Goal: Information Seeking & Learning: Compare options

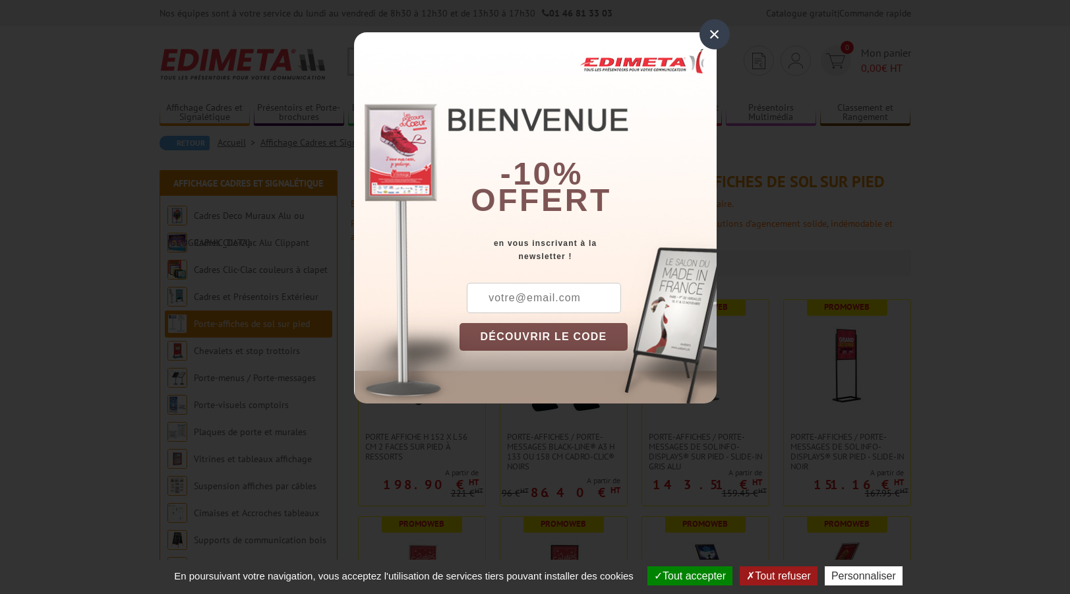
click at [713, 32] on div "×" at bounding box center [714, 34] width 30 height 30
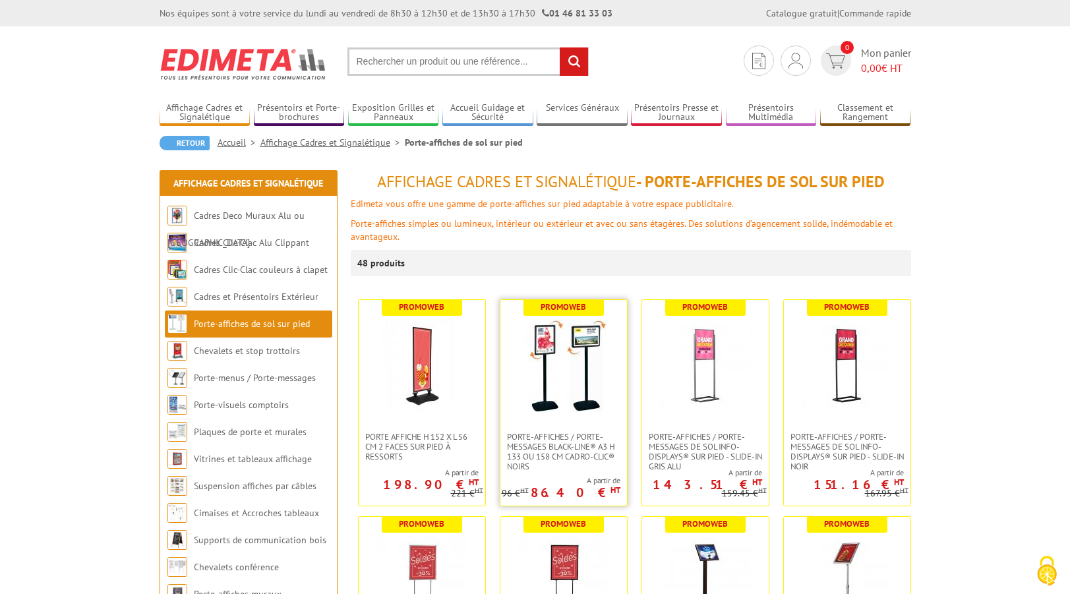
click at [585, 367] on img at bounding box center [563, 366] width 92 height 92
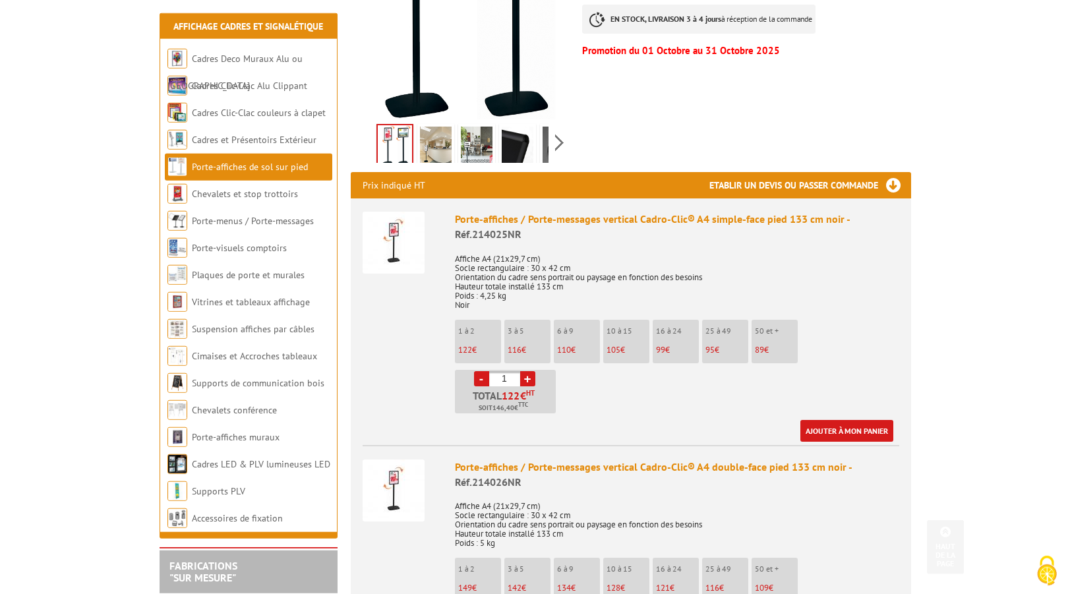
scroll to position [448, 0]
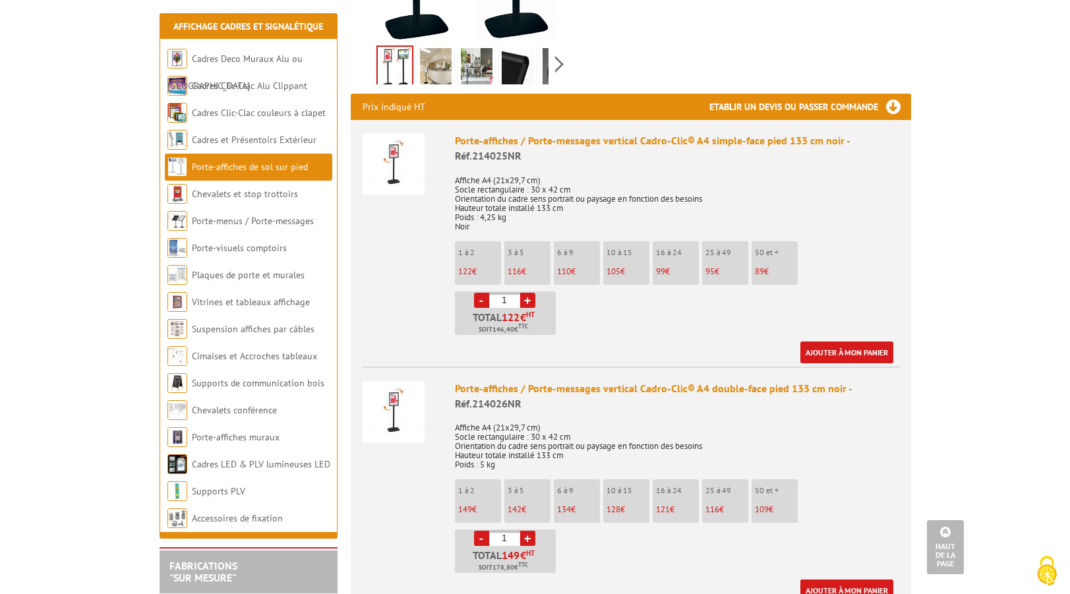
click at [402, 415] on img at bounding box center [394, 412] width 62 height 62
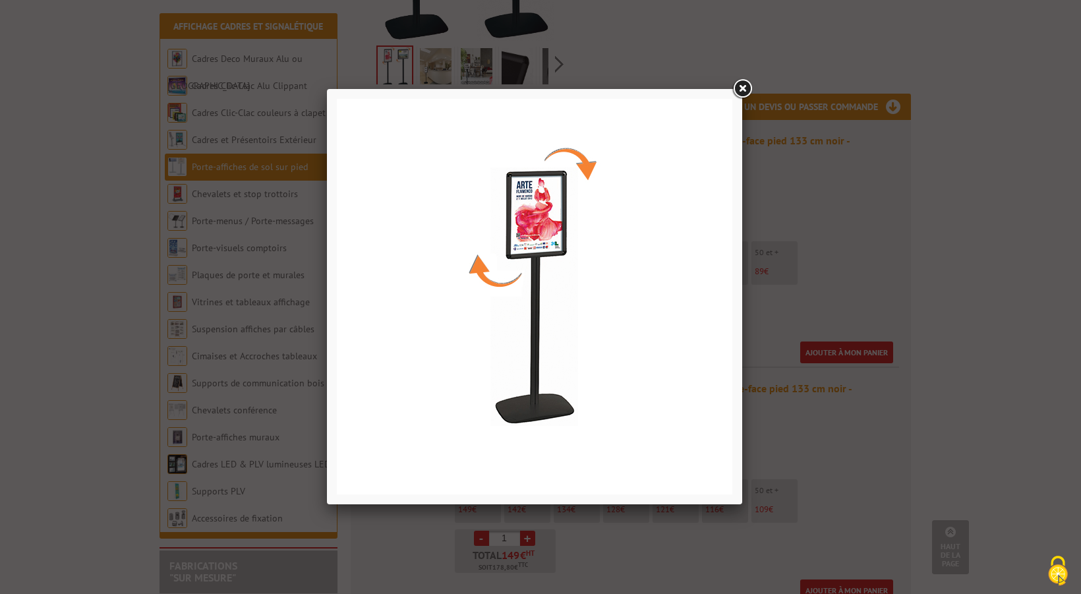
click at [743, 92] on link at bounding box center [742, 89] width 24 height 24
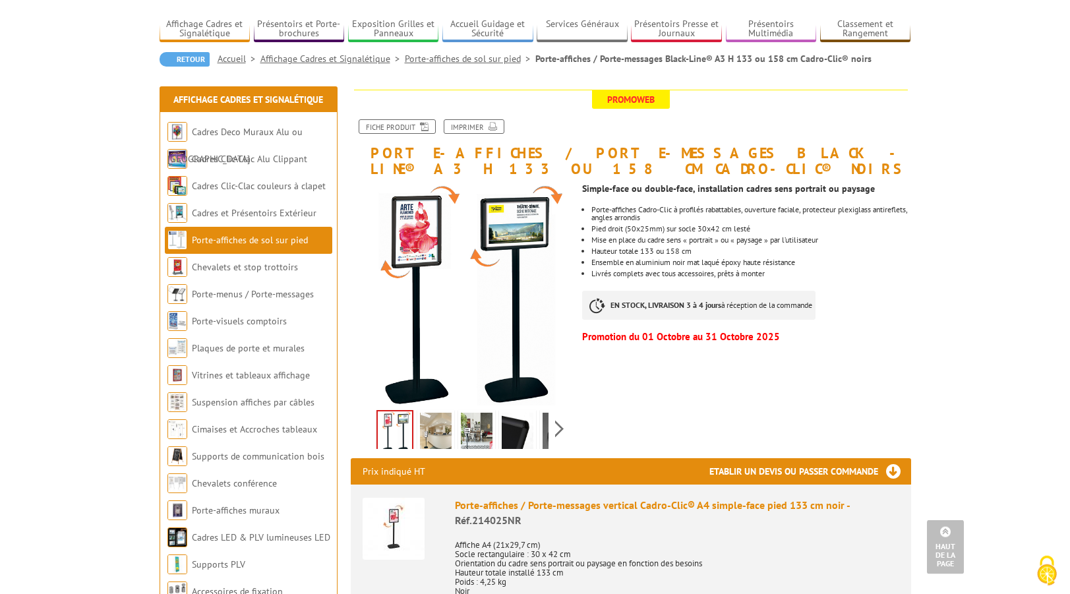
scroll to position [0, 0]
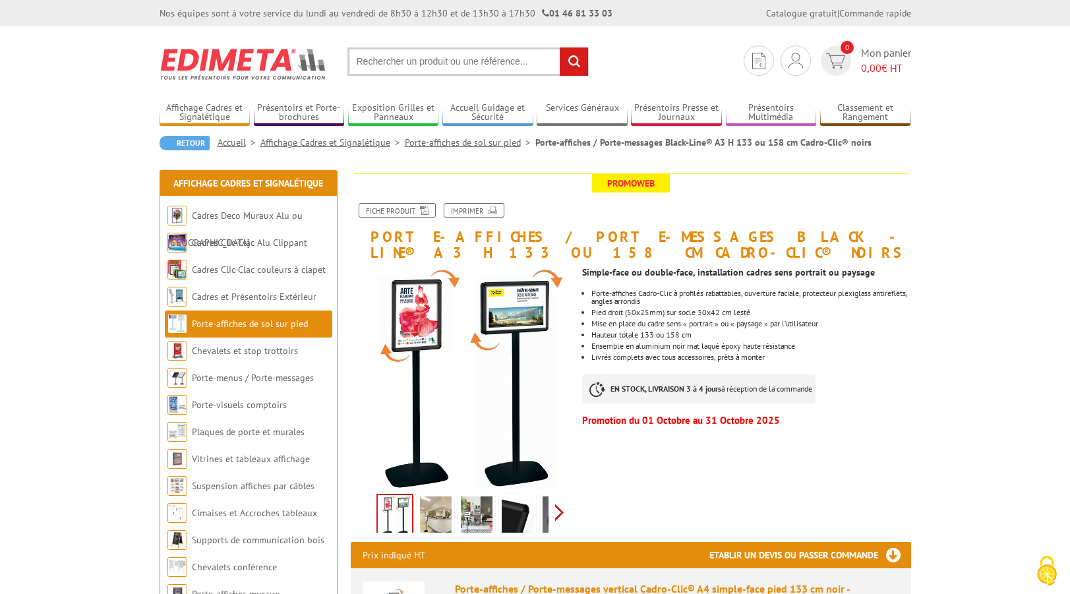
click at [559, 510] on div "Previous Next" at bounding box center [462, 512] width 222 height 46
click at [448, 510] on img at bounding box center [447, 516] width 32 height 41
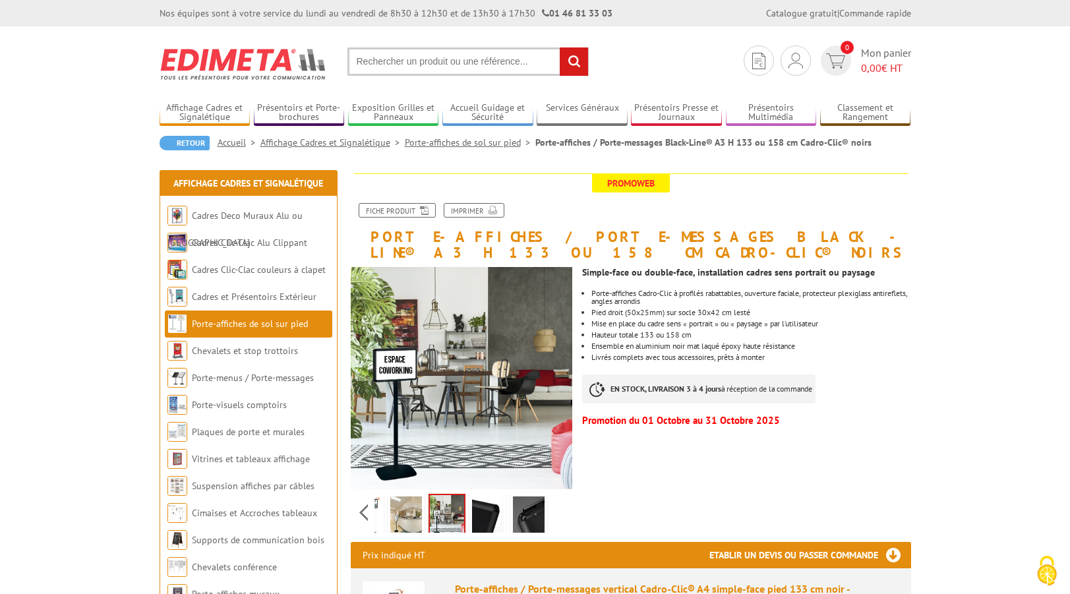
click at [410, 515] on img at bounding box center [406, 516] width 32 height 41
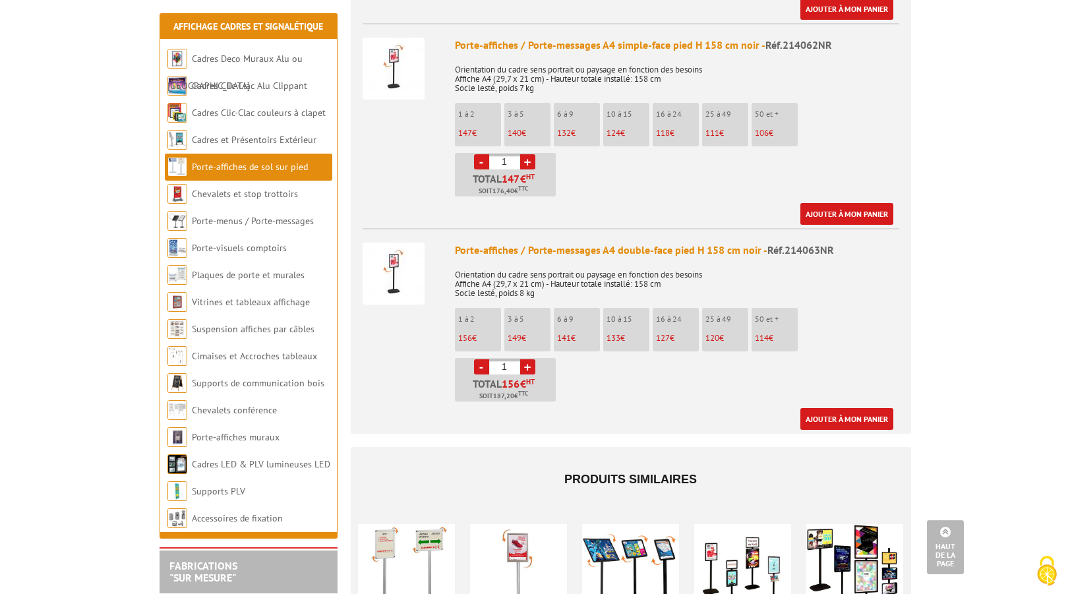
scroll to position [2017, 0]
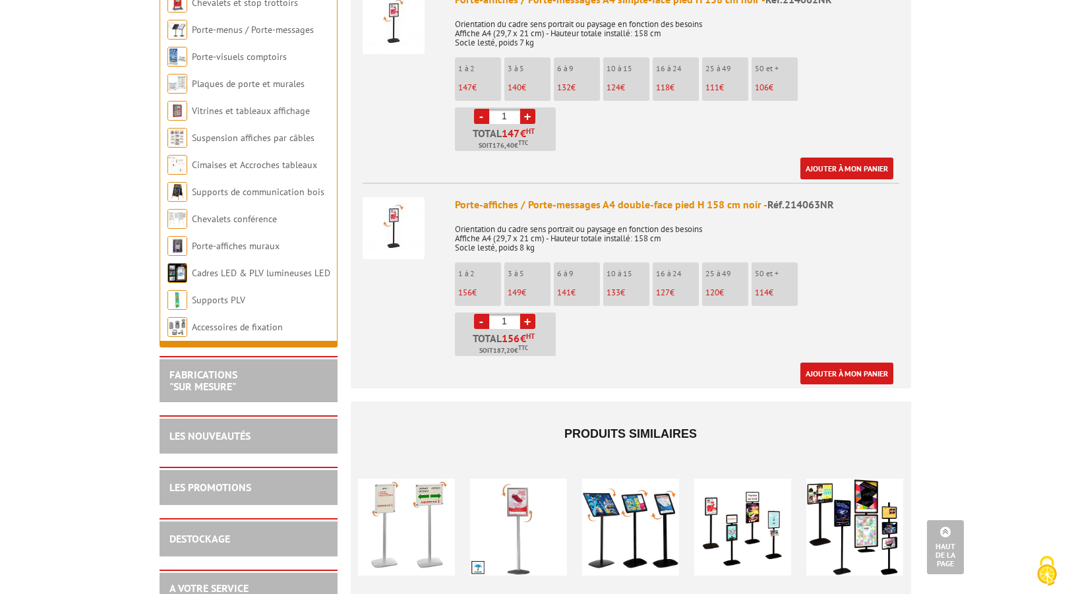
click at [390, 232] on img at bounding box center [394, 228] width 62 height 62
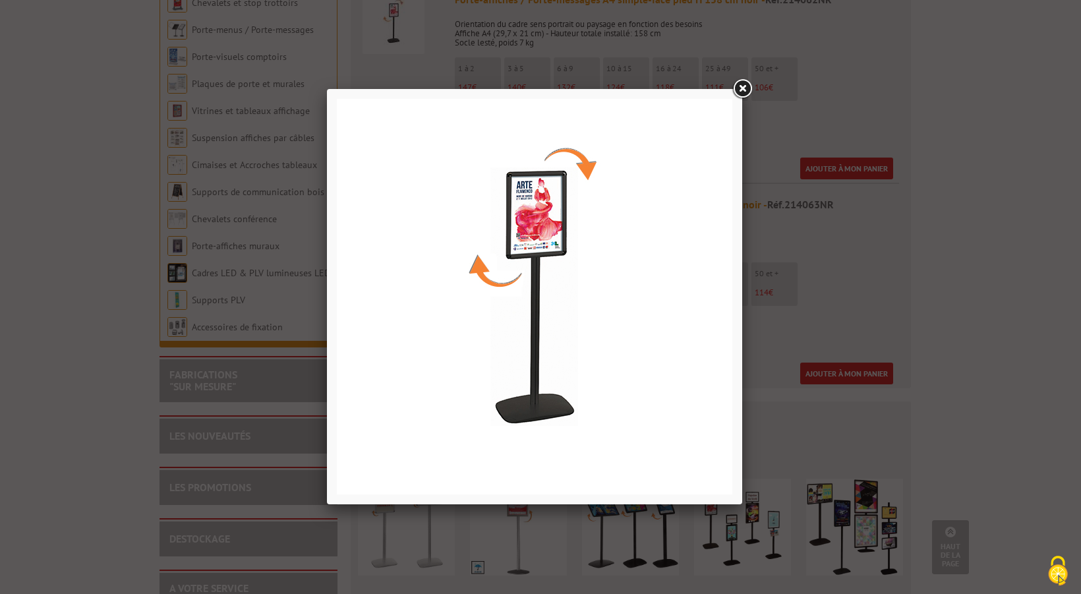
click at [742, 96] on link at bounding box center [742, 89] width 24 height 24
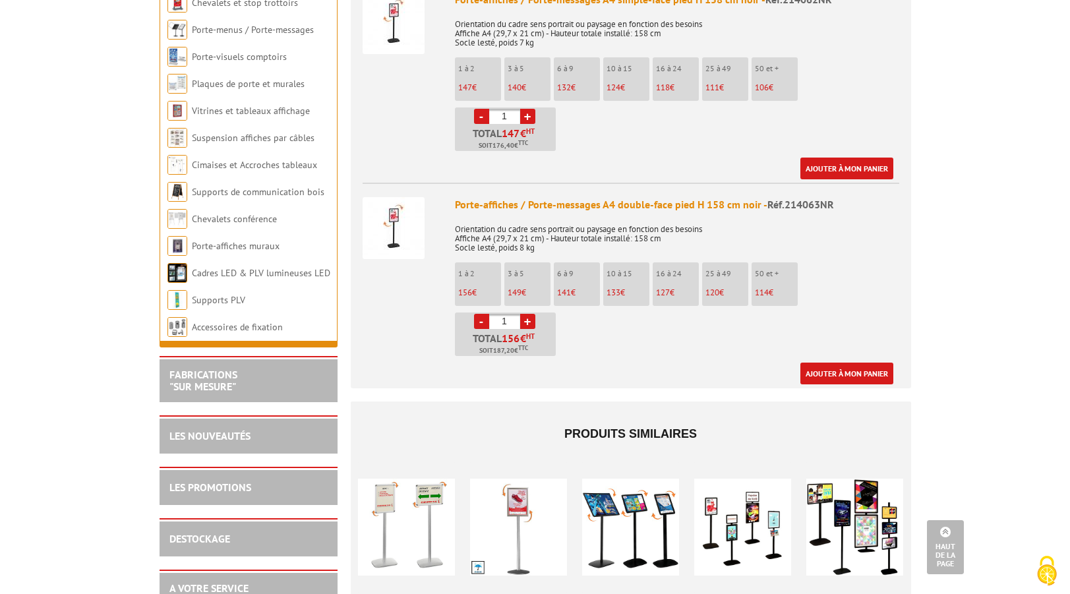
click at [387, 231] on img at bounding box center [394, 228] width 62 height 62
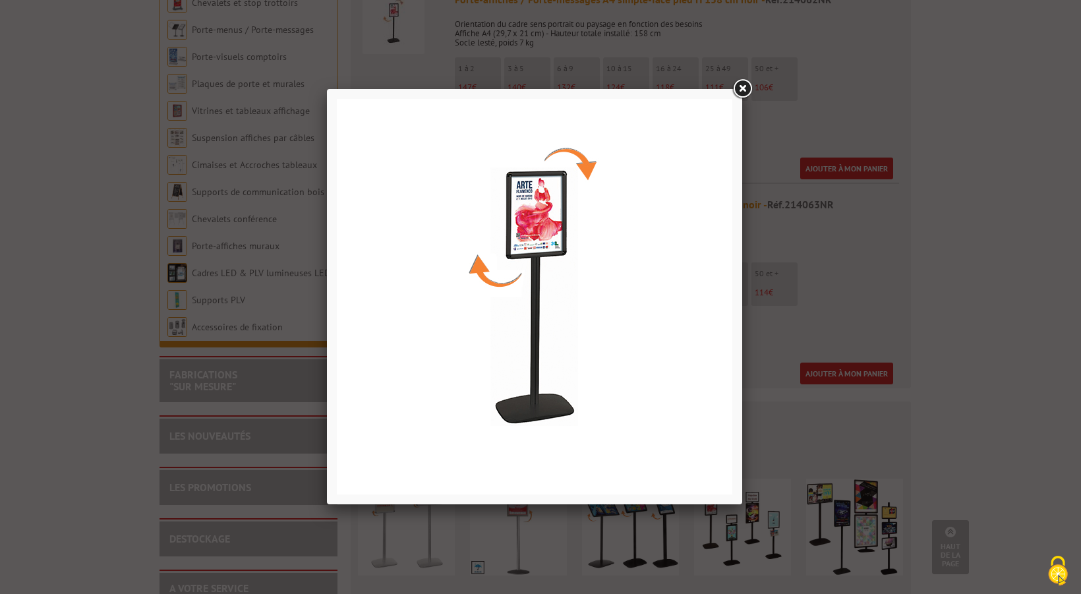
click at [596, 293] on img at bounding box center [534, 296] width 395 height 395
click at [740, 96] on link at bounding box center [742, 89] width 24 height 24
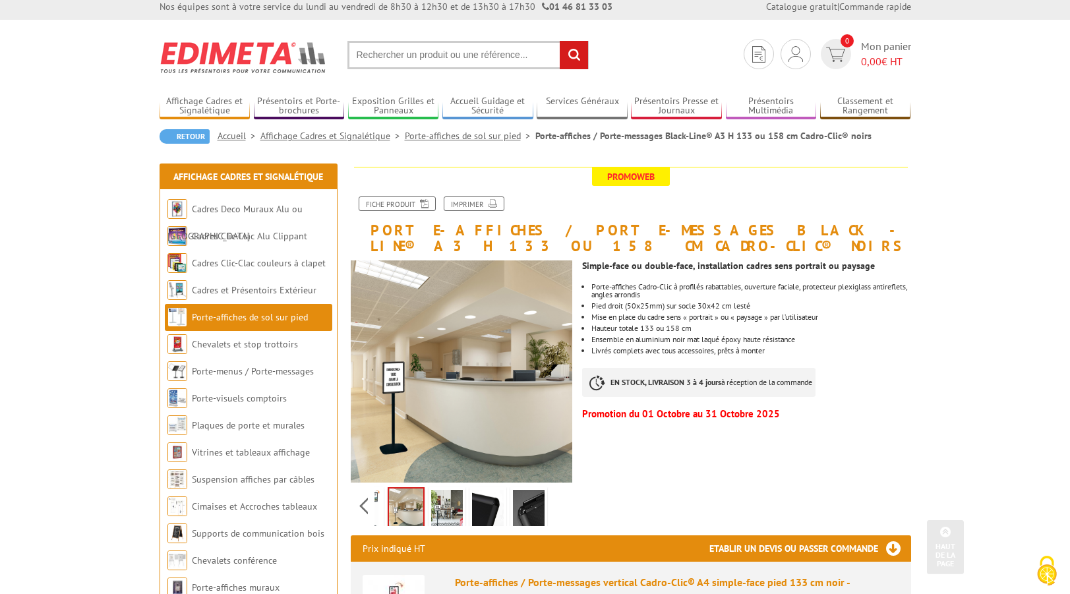
scroll to position [0, 0]
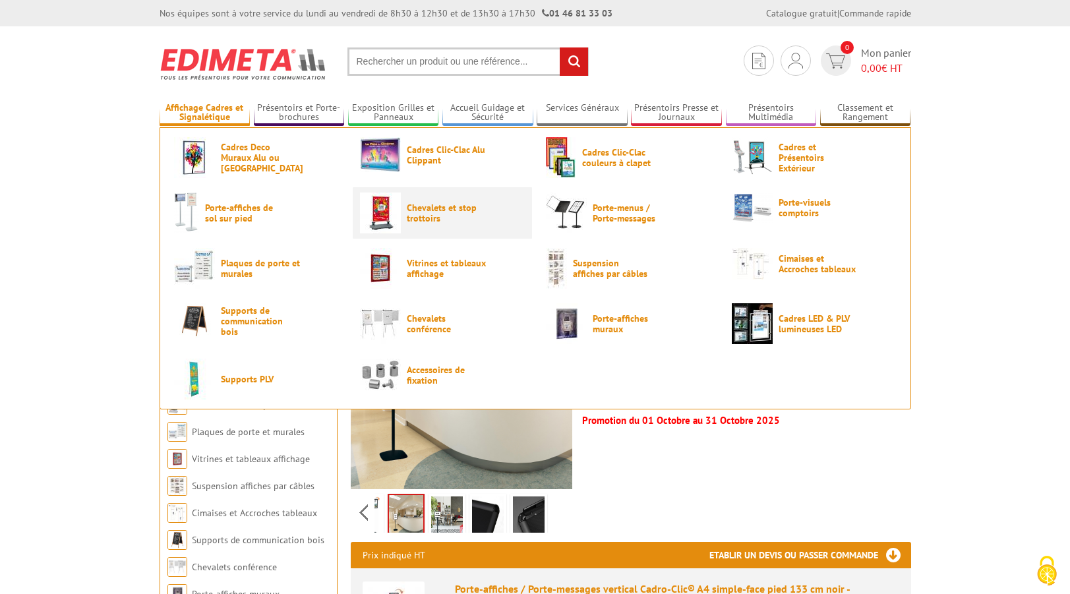
click at [453, 214] on span "Chevalets et stop trottoirs" at bounding box center [446, 212] width 79 height 21
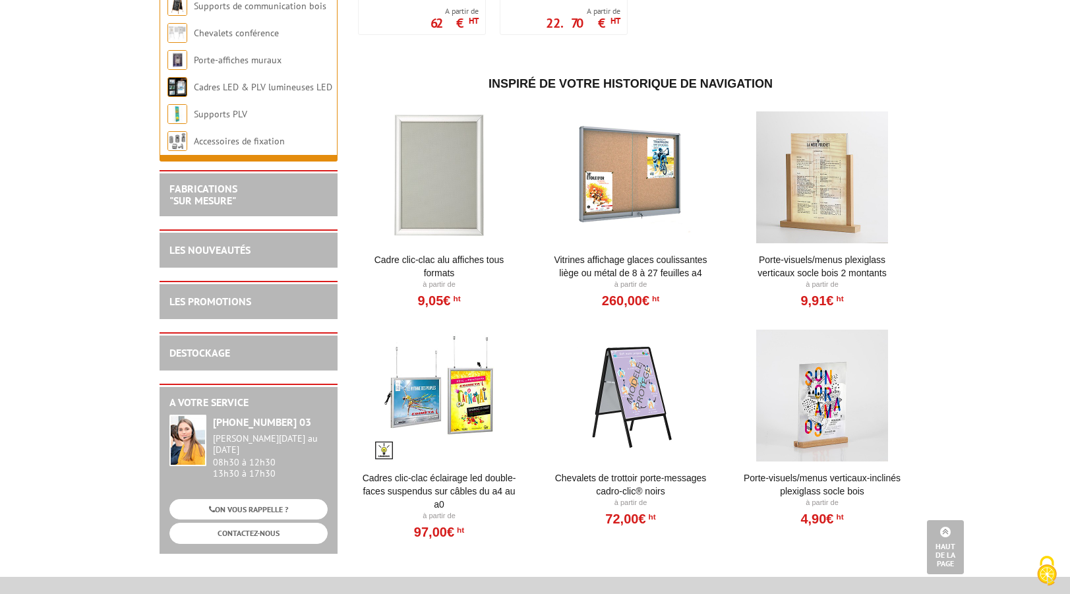
scroll to position [1793, 0]
